Goal: Navigation & Orientation: Find specific page/section

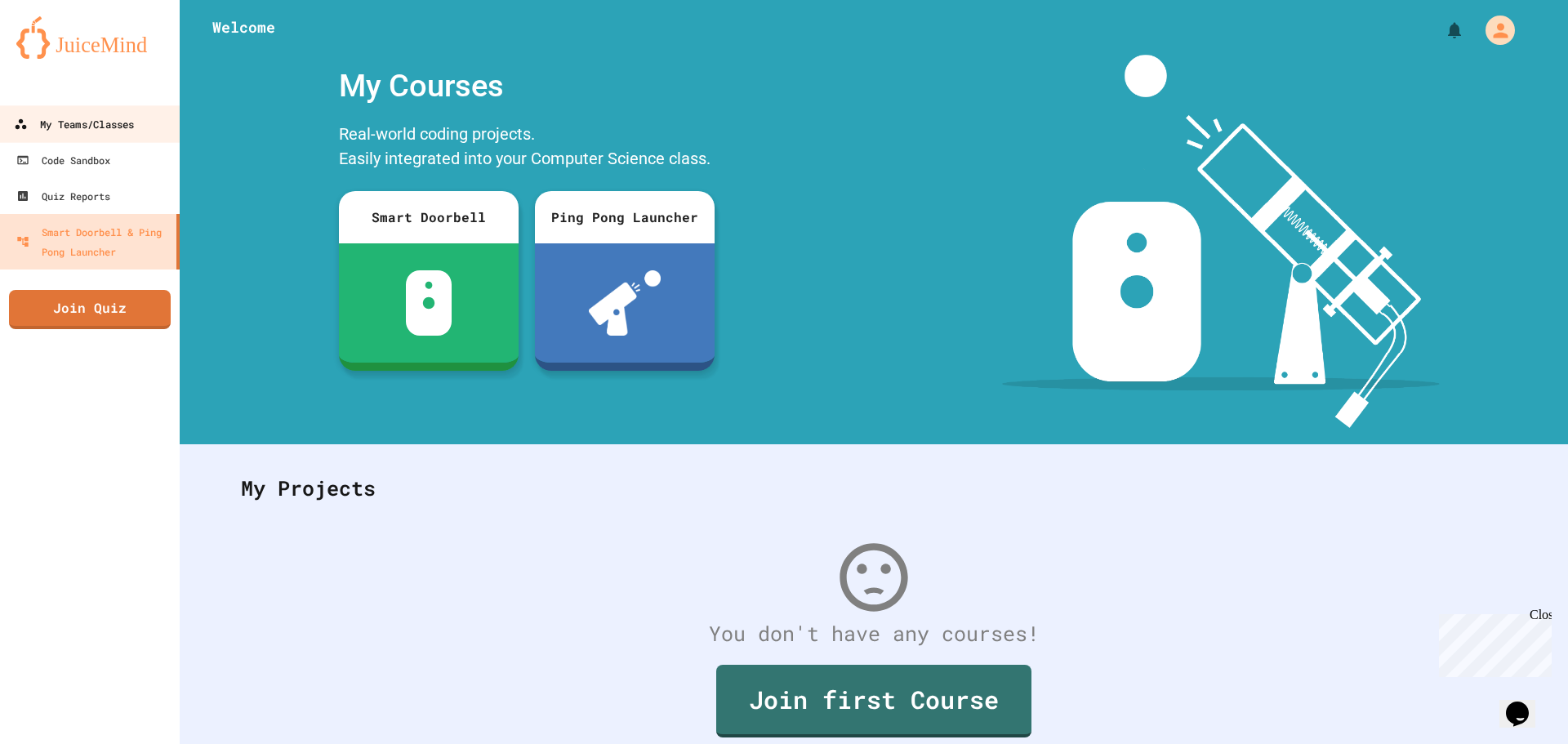
click at [88, 115] on div "My Teams/Classes" at bounding box center [74, 124] width 120 height 21
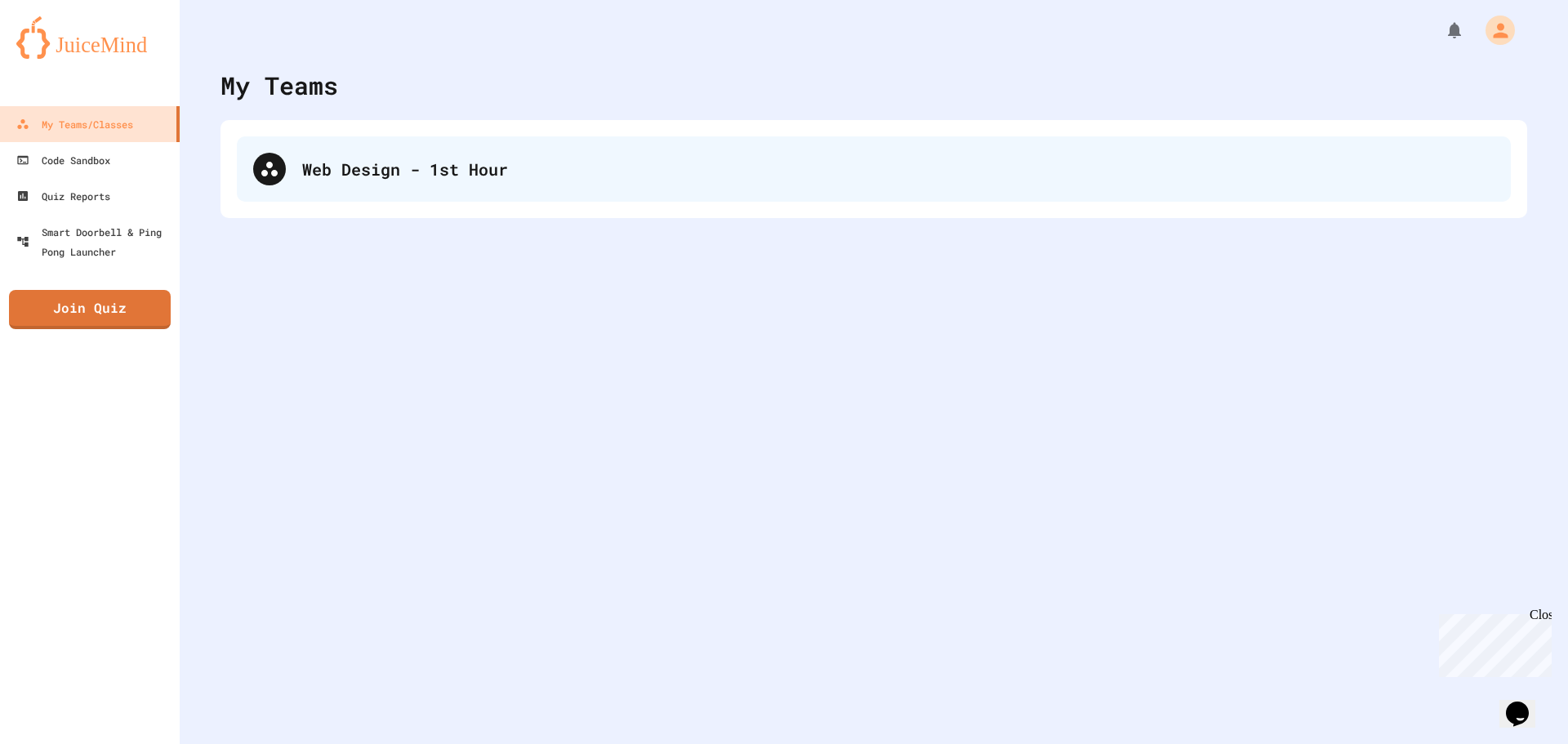
click at [289, 164] on div "Web Design - 1st Hour" at bounding box center [873, 169] width 1274 height 65
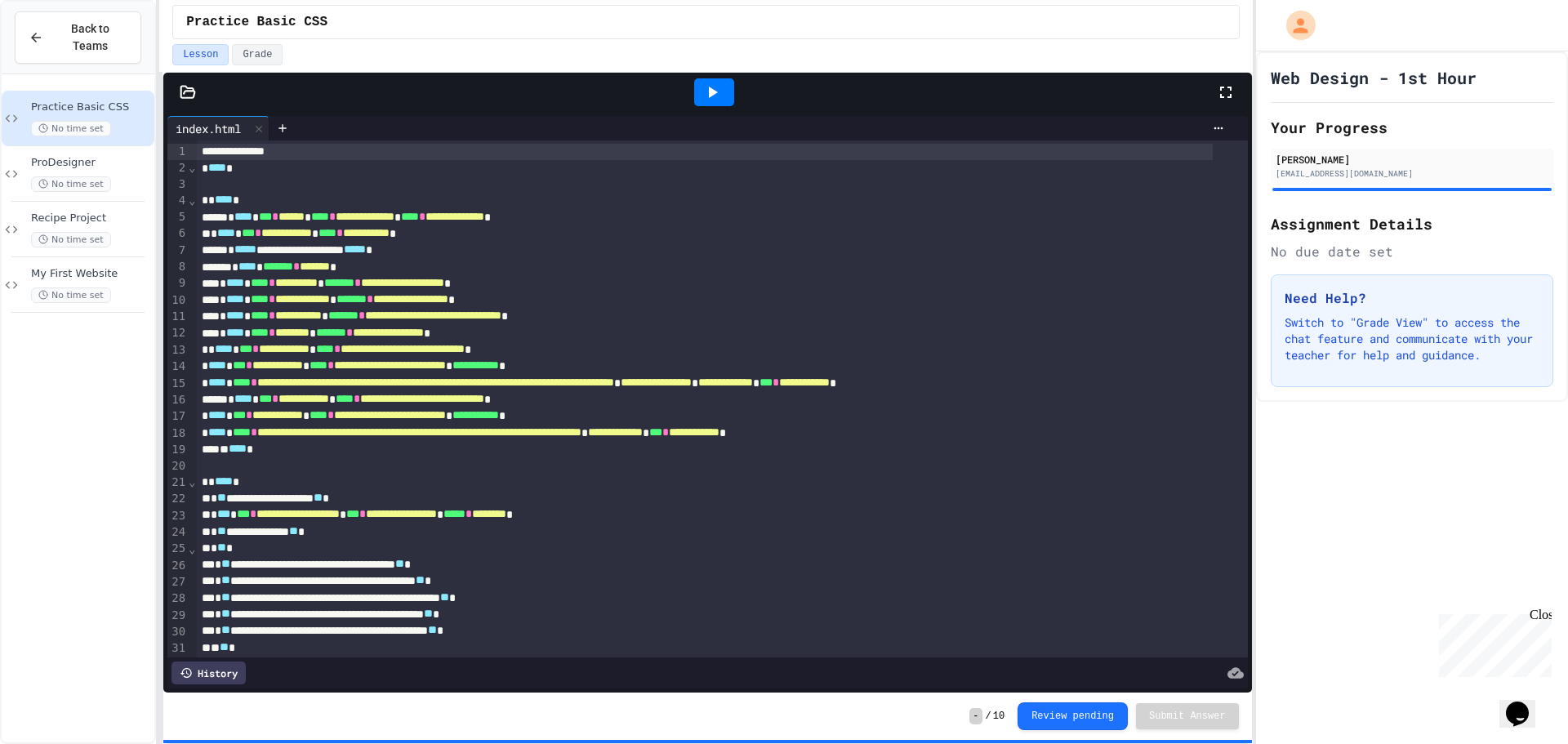
click at [186, 87] on icon at bounding box center [188, 91] width 14 height 12
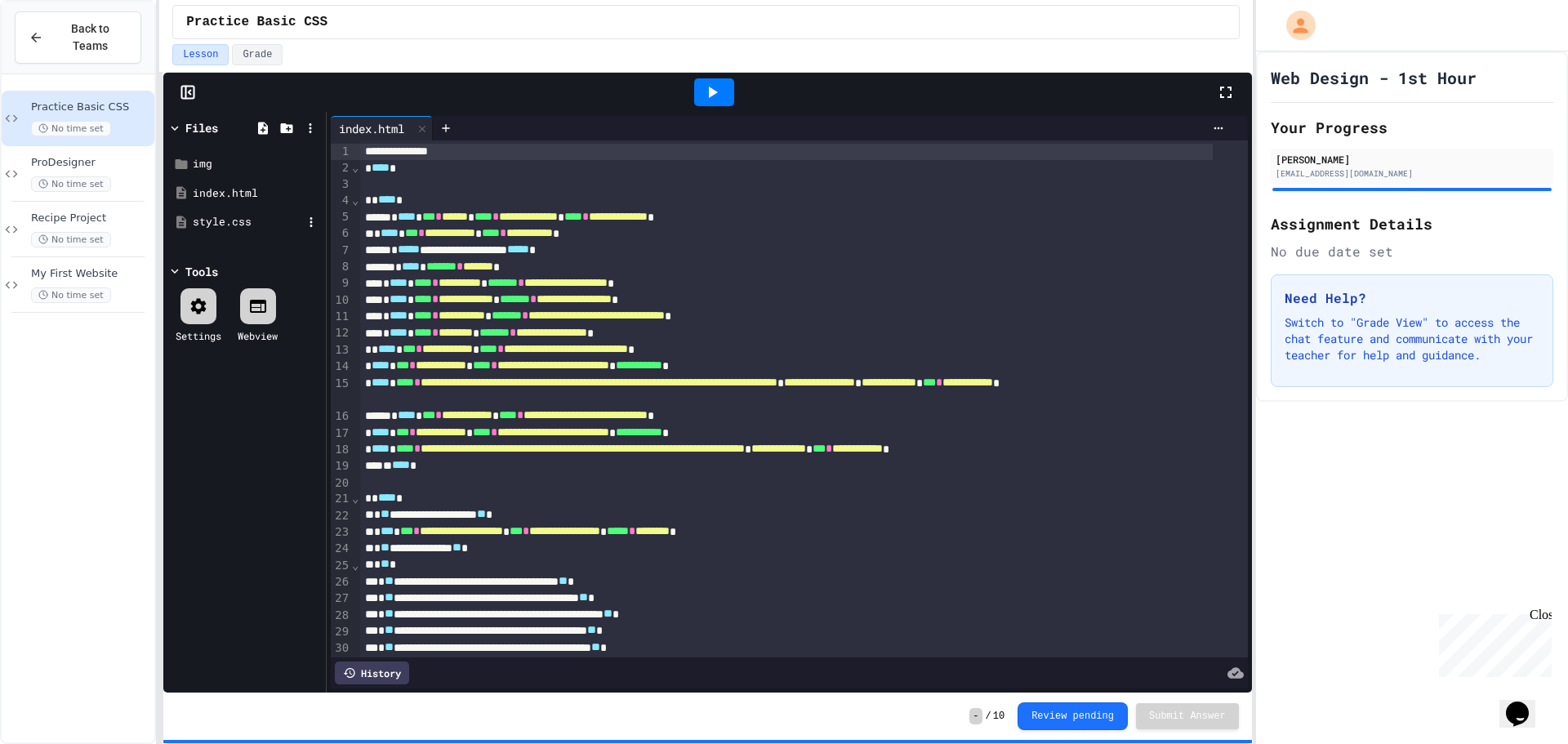
click at [219, 214] on div "style.css" at bounding box center [247, 222] width 110 height 16
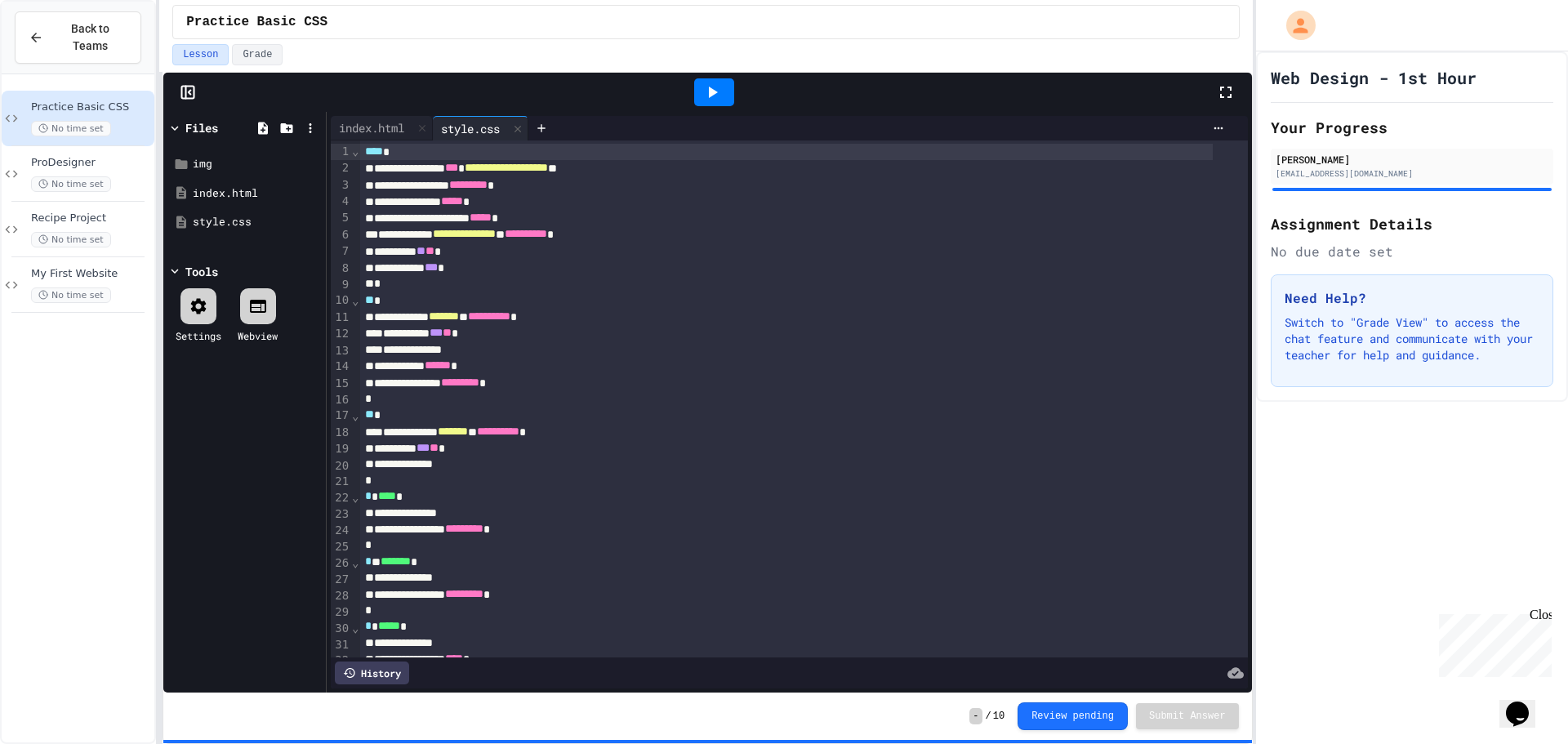
click at [524, 126] on icon at bounding box center [517, 128] width 12 height 12
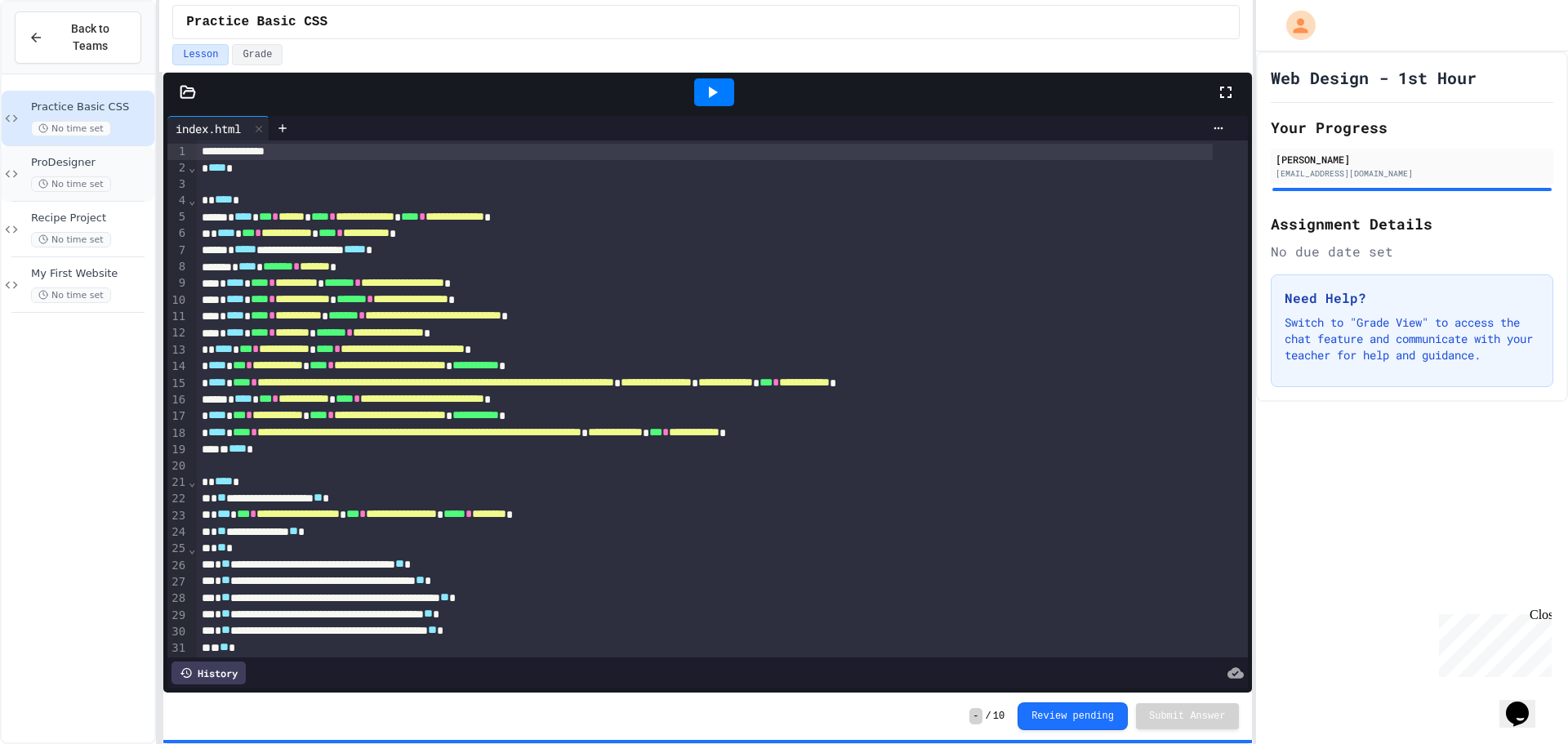
click at [102, 160] on div "ProDesigner No time set" at bounding box center [91, 174] width 120 height 36
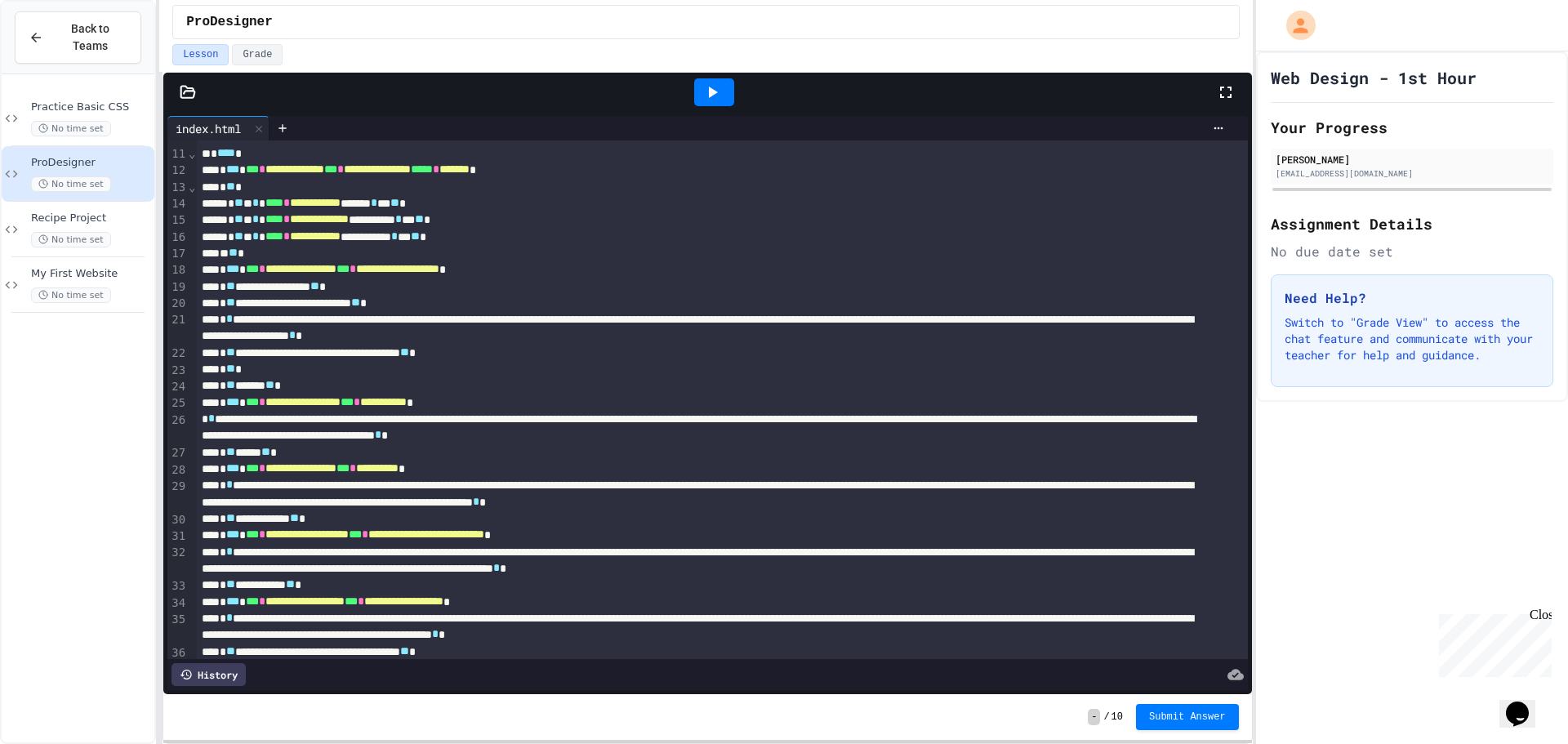
scroll to position [492, 0]
